Goal: Check status: Check status

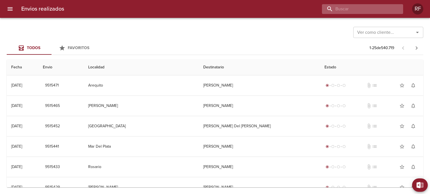
click at [376, 12] on input "buscar" at bounding box center [358, 9] width 72 height 10
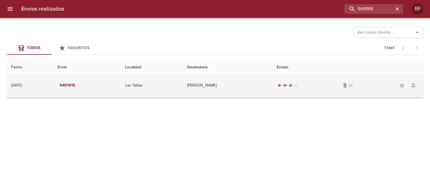
click at [365, 80] on div "radio_button_checked radio_button_checked radio_button_checked radio_button_unc…" at bounding box center [347, 85] width 142 height 11
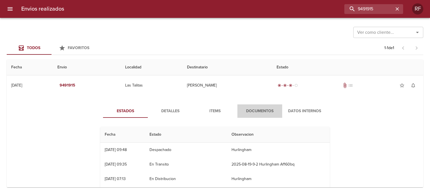
click at [261, 113] on span "Documentos" at bounding box center [260, 111] width 38 height 7
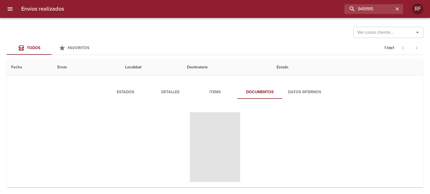
scroll to position [29, 0]
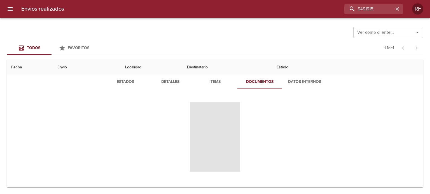
click at [212, 133] on span "Tabla de envíos del cliente" at bounding box center [215, 137] width 50 height 70
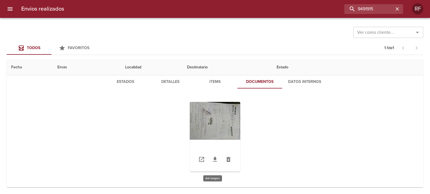
click at [210, 123] on div "Tabla de envíos del cliente" at bounding box center [215, 137] width 50 height 70
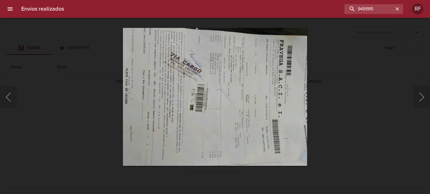
click at [349, 88] on div "Lightbox" at bounding box center [215, 97] width 430 height 194
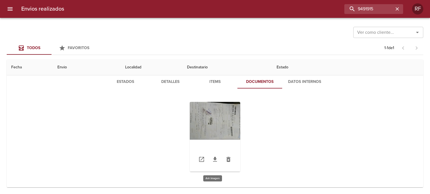
click at [208, 107] on div "Tabla de envíos del cliente" at bounding box center [215, 137] width 50 height 70
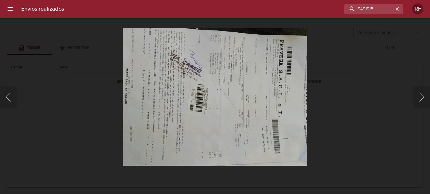
click at [368, 66] on div "Lightbox" at bounding box center [215, 97] width 430 height 194
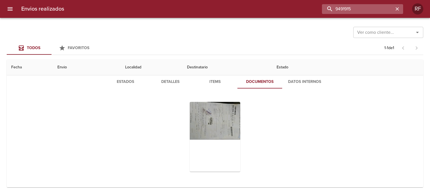
click at [381, 6] on input "9491915" at bounding box center [358, 9] width 72 height 10
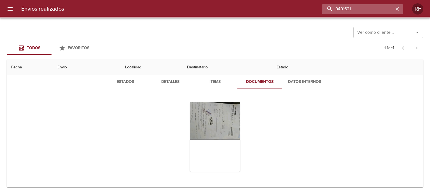
scroll to position [0, 0]
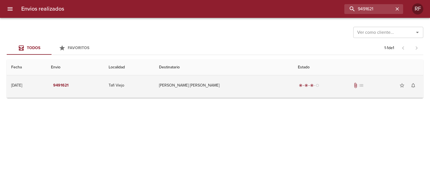
click at [327, 86] on div "radio_button_checked radio_button_checked radio_button_checked radio_button_unc…" at bounding box center [358, 85] width 121 height 11
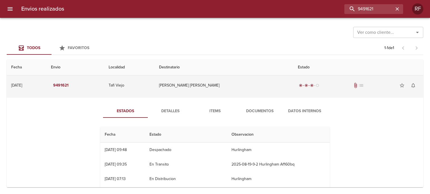
click at [331, 89] on div "radio_button_checked radio_button_checked radio_button_checked radio_button_unc…" at bounding box center [358, 85] width 121 height 11
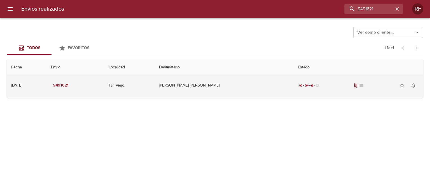
click at [342, 83] on div "radio_button_checked radio_button_checked radio_button_checked radio_button_unc…" at bounding box center [358, 85] width 121 height 11
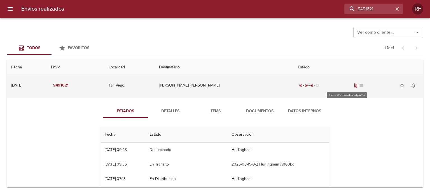
click at [358, 83] on span "list" at bounding box center [361, 86] width 6 height 6
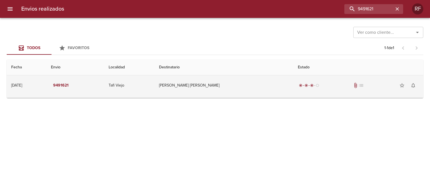
click at [341, 90] on div "radio_button_checked radio_button_checked radio_button_checked radio_button_unc…" at bounding box center [358, 85] width 121 height 11
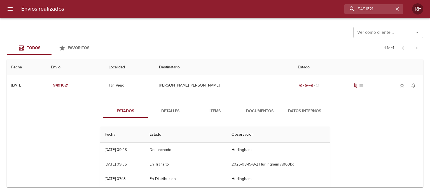
click at [273, 110] on span "Documentos" at bounding box center [260, 111] width 38 height 7
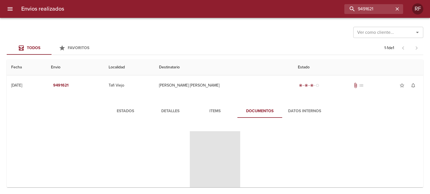
scroll to position [28, 0]
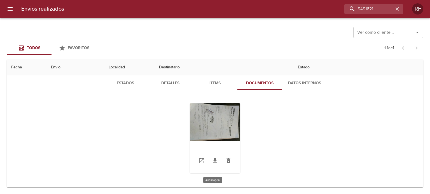
click at [215, 133] on div "Tabla de envíos del cliente" at bounding box center [215, 138] width 50 height 70
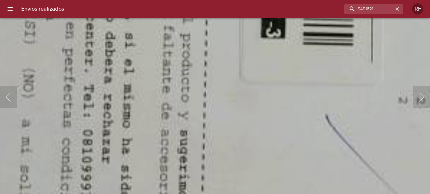
click at [192, 124] on img "Lightbox" at bounding box center [408, 31] width 1496 height 1123
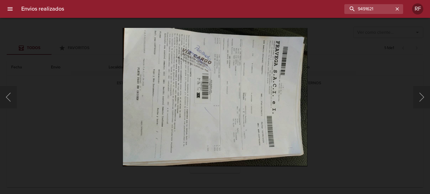
click at [387, 89] on div "Lightbox" at bounding box center [215, 97] width 430 height 194
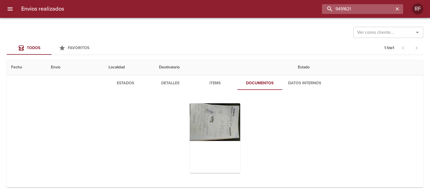
click at [366, 13] on input "9491621" at bounding box center [358, 9] width 72 height 10
click at [366, 11] on input "9491621" at bounding box center [358, 9] width 72 height 10
type input "9491679"
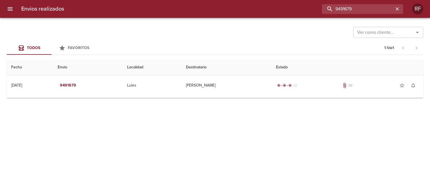
scroll to position [0, 0]
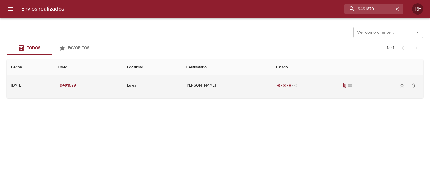
click at [338, 85] on div "radio_button_checked radio_button_checked radio_button_checked radio_button_unc…" at bounding box center [347, 85] width 143 height 11
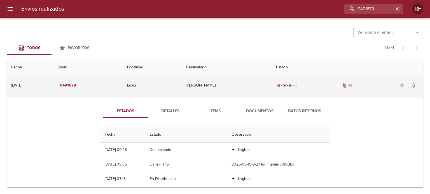
click at [343, 86] on span "attach_file" at bounding box center [344, 86] width 6 height 6
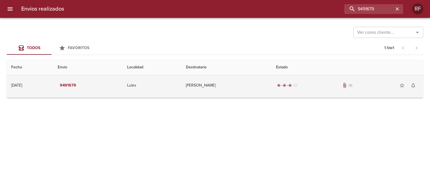
click at [326, 85] on div "radio_button_checked radio_button_checked radio_button_checked radio_button_unc…" at bounding box center [347, 85] width 143 height 11
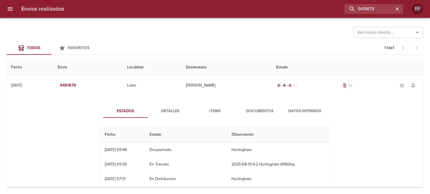
click at [246, 106] on button "Documentos" at bounding box center [259, 111] width 45 height 13
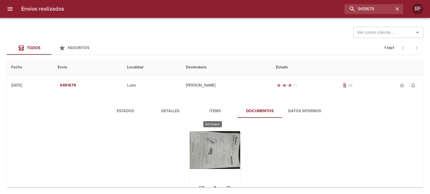
click at [206, 154] on div "Tabla de envíos del cliente" at bounding box center [215, 166] width 50 height 70
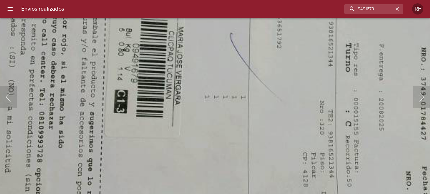
click at [228, 142] on img "Lightbox" at bounding box center [213, 50] width 745 height 559
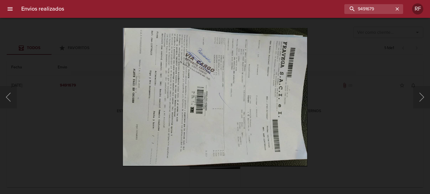
click at [228, 129] on img "Lightbox" at bounding box center [214, 97] width 185 height 138
click at [249, 101] on img "Lightbox" at bounding box center [214, 97] width 185 height 138
drag, startPoint x: 380, startPoint y: 54, endPoint x: 374, endPoint y: 2, distance: 52.7
click at [379, 50] on div "Lightbox" at bounding box center [215, 97] width 430 height 194
